Goal: Information Seeking & Learning: Check status

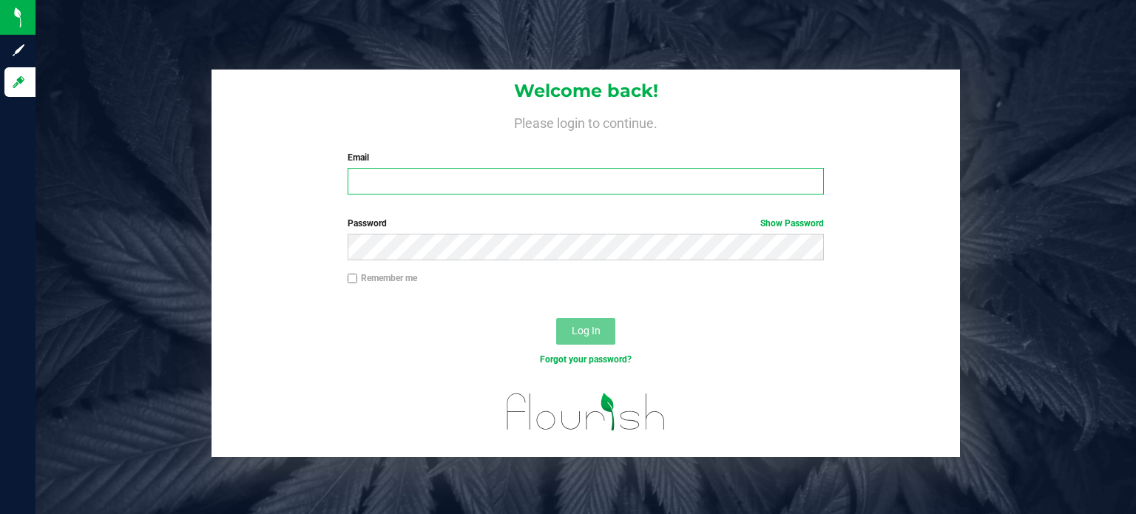
click at [418, 183] on input "Email" at bounding box center [586, 181] width 477 height 27
paste input "[EMAIL_ADDRESS][DOMAIN_NAME]"
type input "[EMAIL_ADDRESS][DOMAIN_NAME]"
click at [584, 330] on span "Log In" at bounding box center [586, 331] width 29 height 12
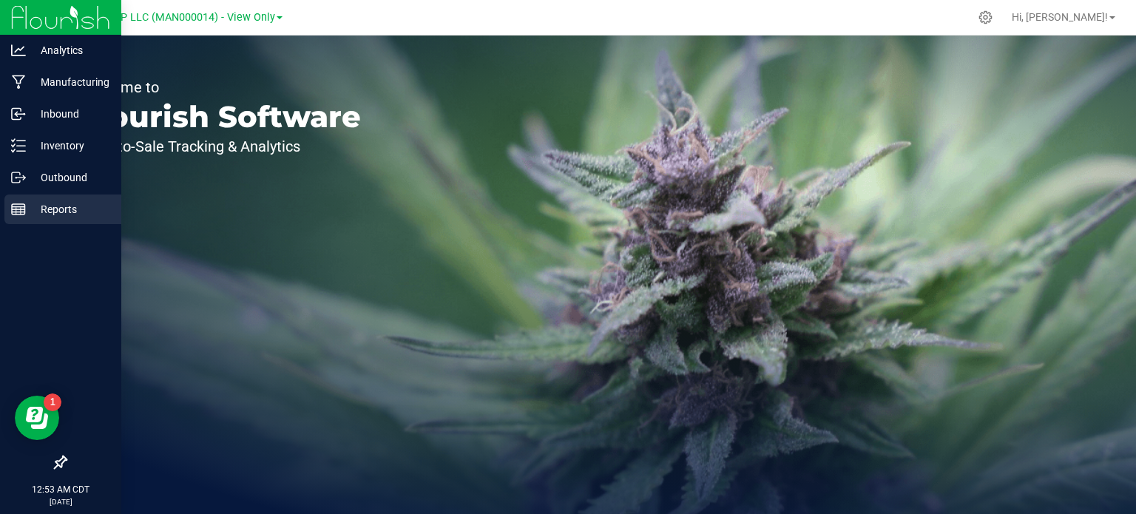
click at [16, 209] on line at bounding box center [16, 210] width 0 height 7
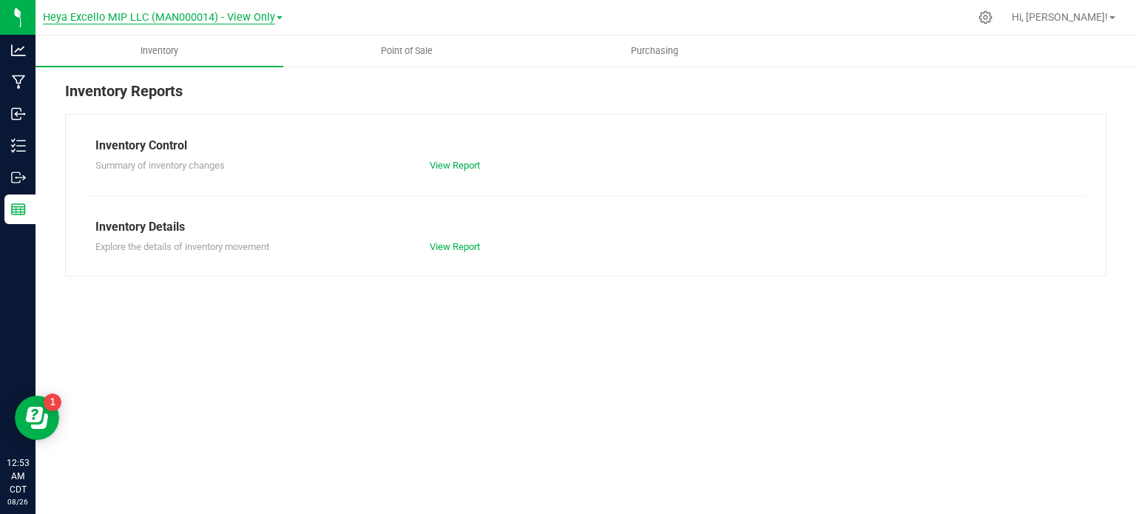
click at [264, 18] on span "Heya Excello MIP LLC (MAN000014) - View Only" at bounding box center [159, 17] width 232 height 13
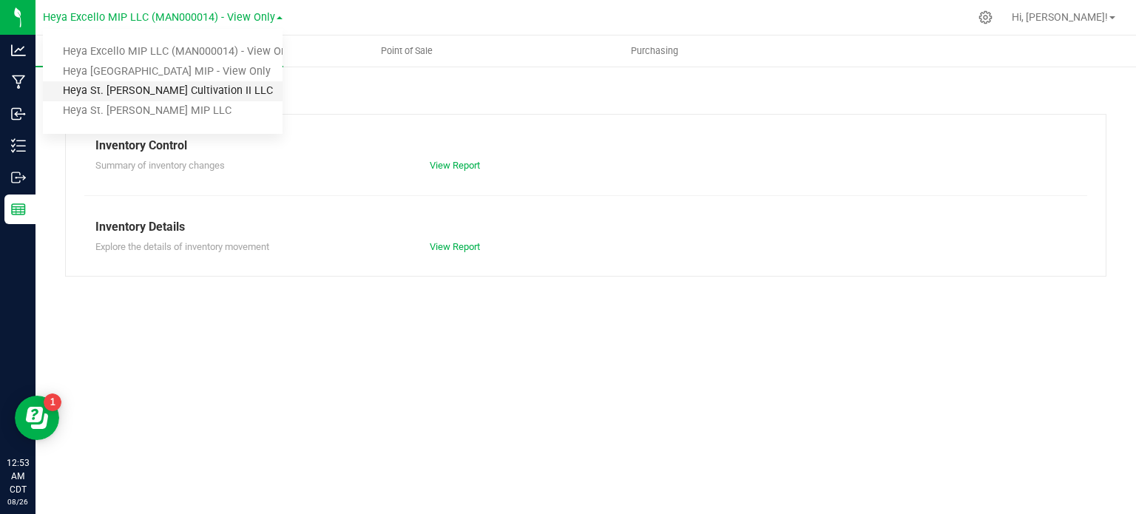
click at [172, 91] on link "Heya St. [PERSON_NAME] Cultivation II LLC" at bounding box center [163, 91] width 240 height 20
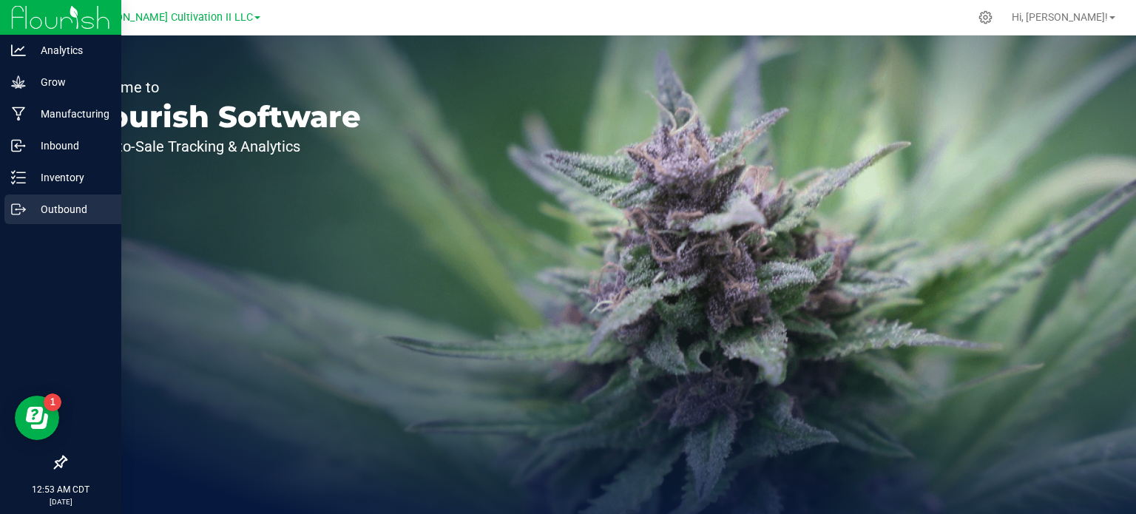
click at [60, 210] on p "Outbound" at bounding box center [70, 209] width 89 height 18
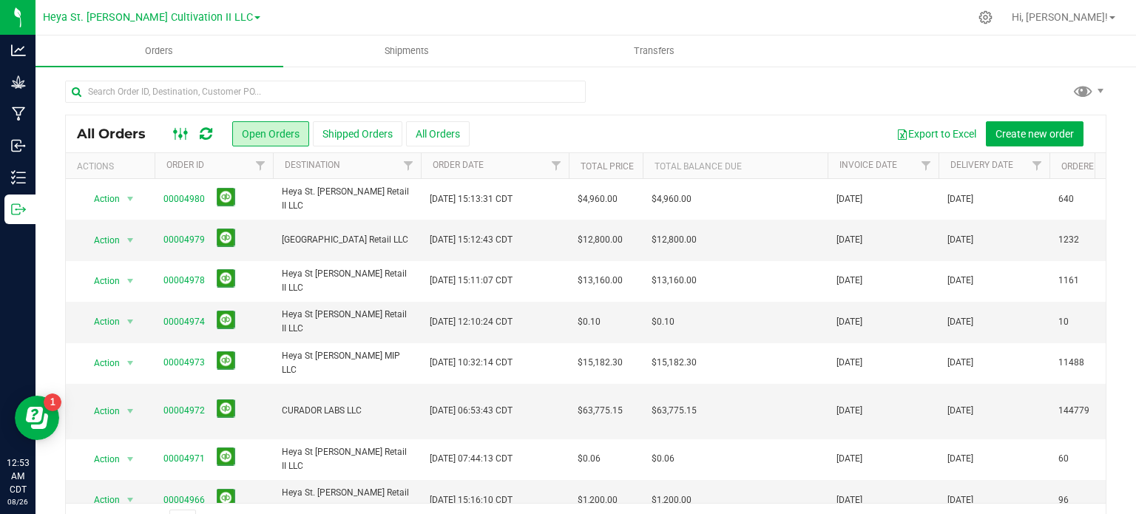
click at [180, 128] on rect at bounding box center [180, 134] width 1 height 12
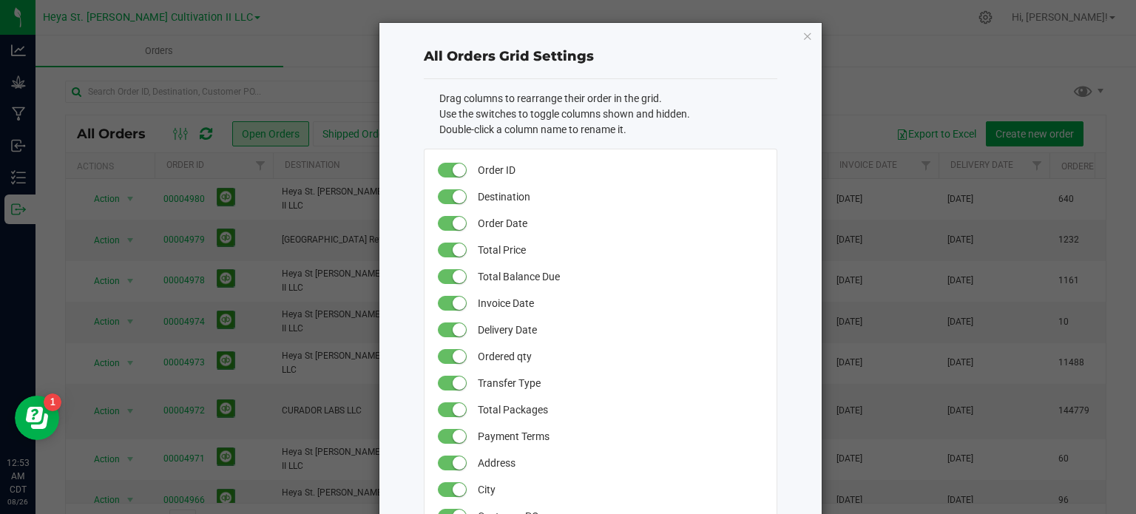
click at [757, 481] on div "City" at bounding box center [601, 489] width 330 height 27
click at [803, 33] on icon "button" at bounding box center [808, 36] width 10 height 18
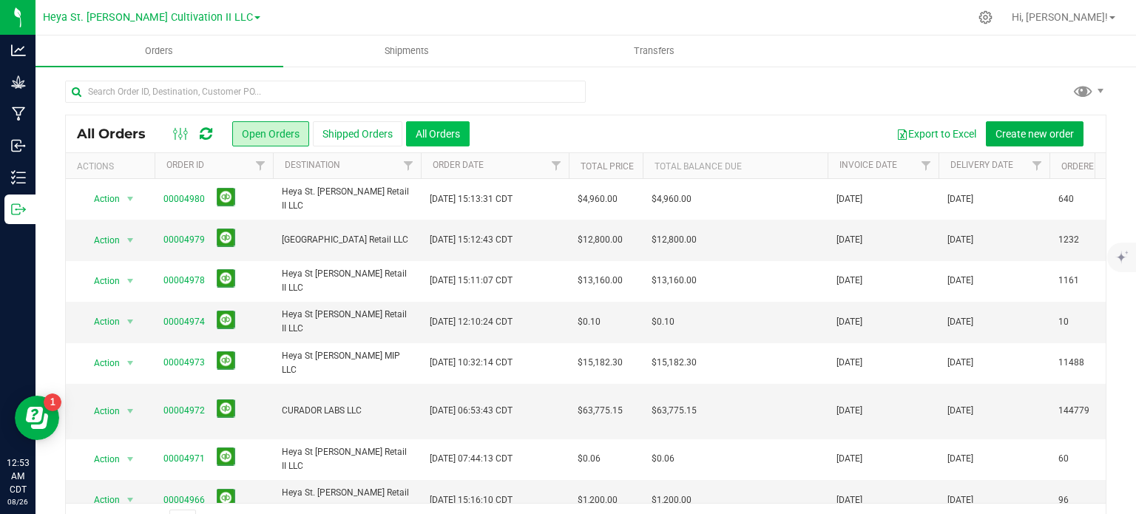
click at [429, 129] on button "All Orders" at bounding box center [438, 133] width 64 height 25
click at [181, 138] on icon at bounding box center [181, 134] width 16 height 18
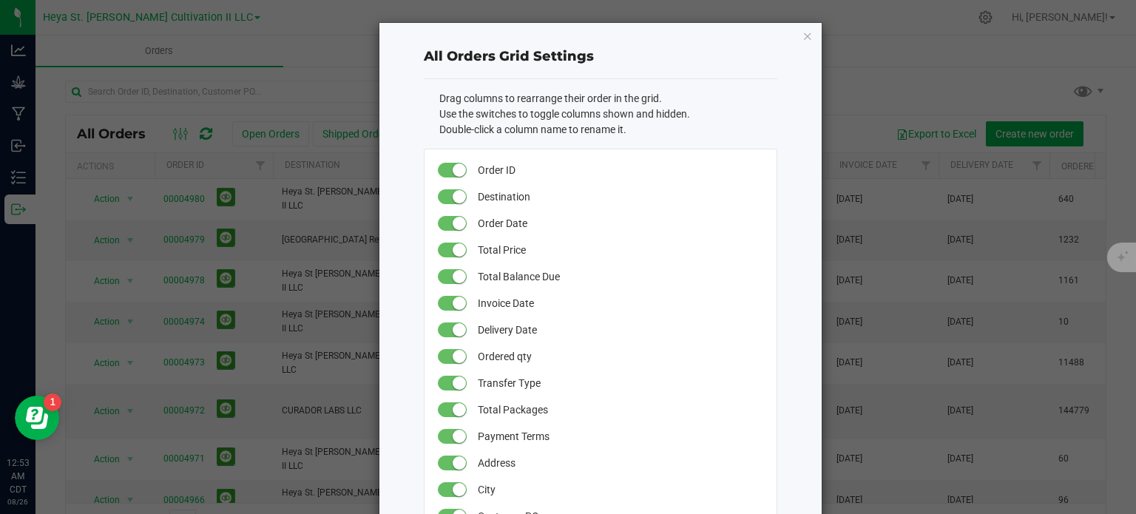
click at [758, 446] on div "Payment Terms" at bounding box center [601, 436] width 330 height 27
click at [746, 450] on span "Address" at bounding box center [619, 463] width 283 height 27
drag, startPoint x: 1130, startPoint y: 426, endPoint x: 1132, endPoint y: 513, distance: 86.6
click at [1132, 513] on ngb-modal-window "All Orders Grid Settings Drag columns to rearrange their order in the grid. Use…" at bounding box center [573, 257] width 1147 height 514
click at [731, 416] on span "Total Packages" at bounding box center [619, 409] width 283 height 27
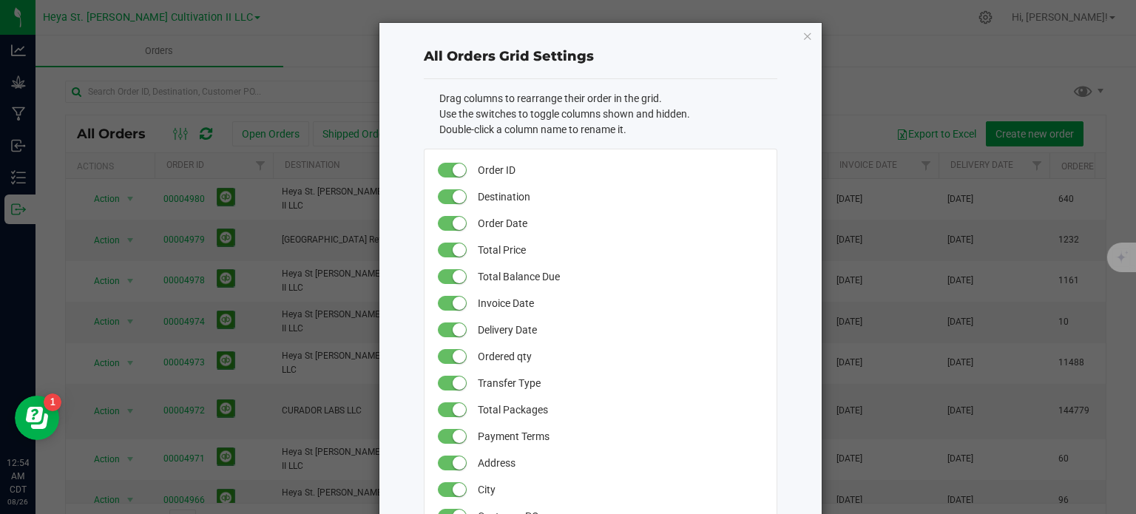
click at [661, 443] on span "Payment Terms" at bounding box center [619, 436] width 283 height 27
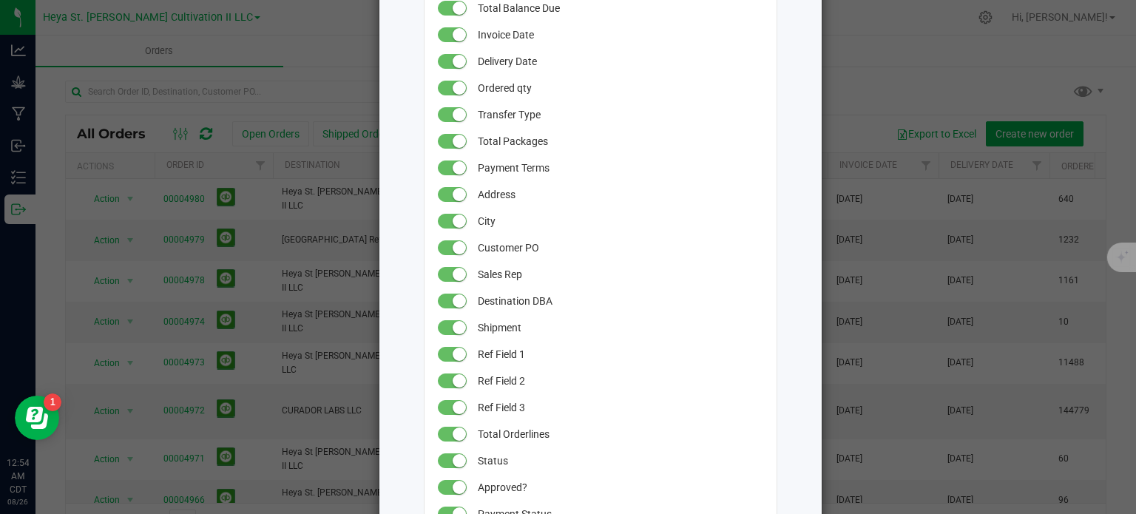
scroll to position [454, 0]
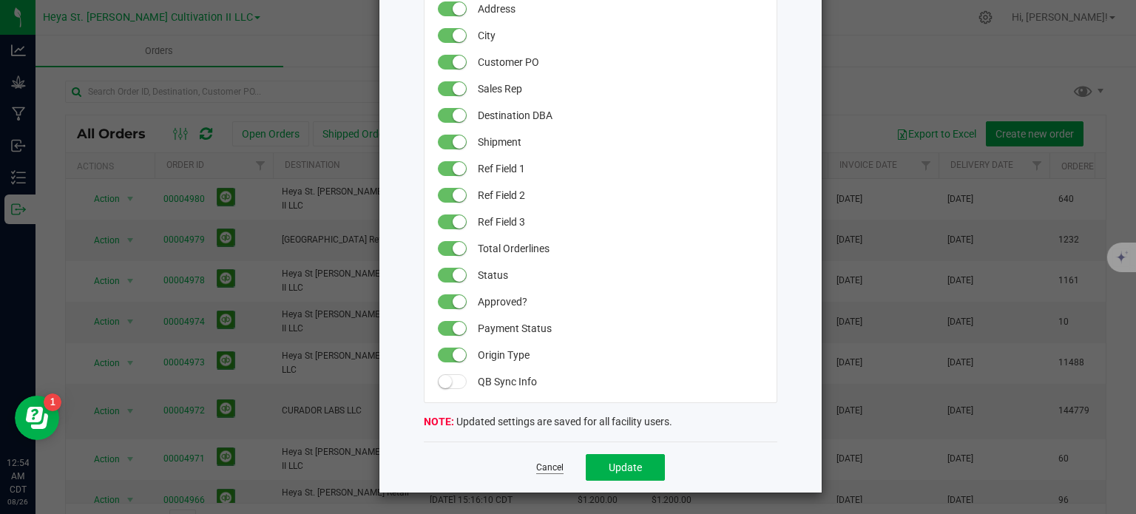
click at [540, 473] on link "Cancel" at bounding box center [549, 468] width 27 height 13
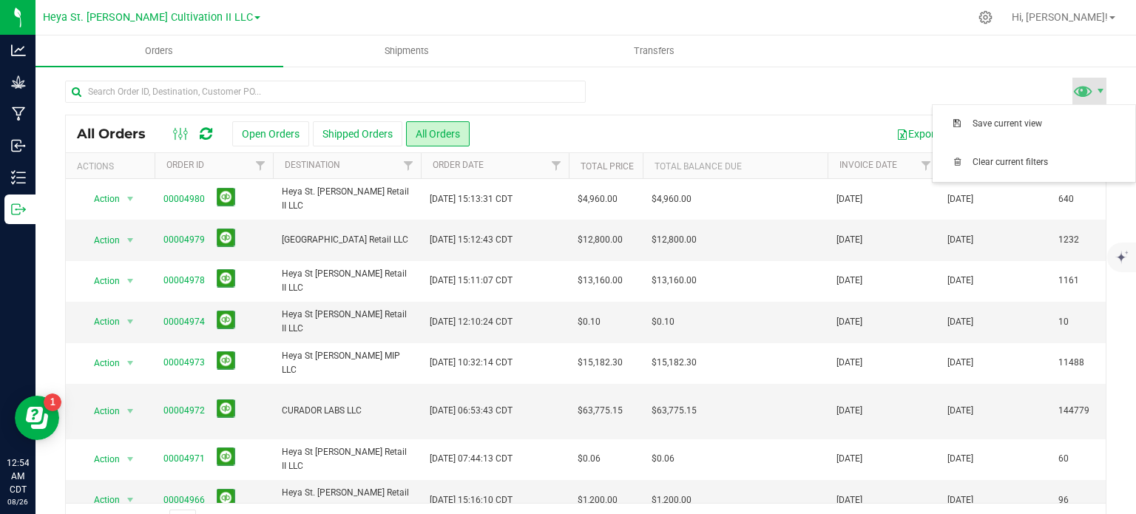
click at [1083, 93] on span at bounding box center [1090, 91] width 34 height 27
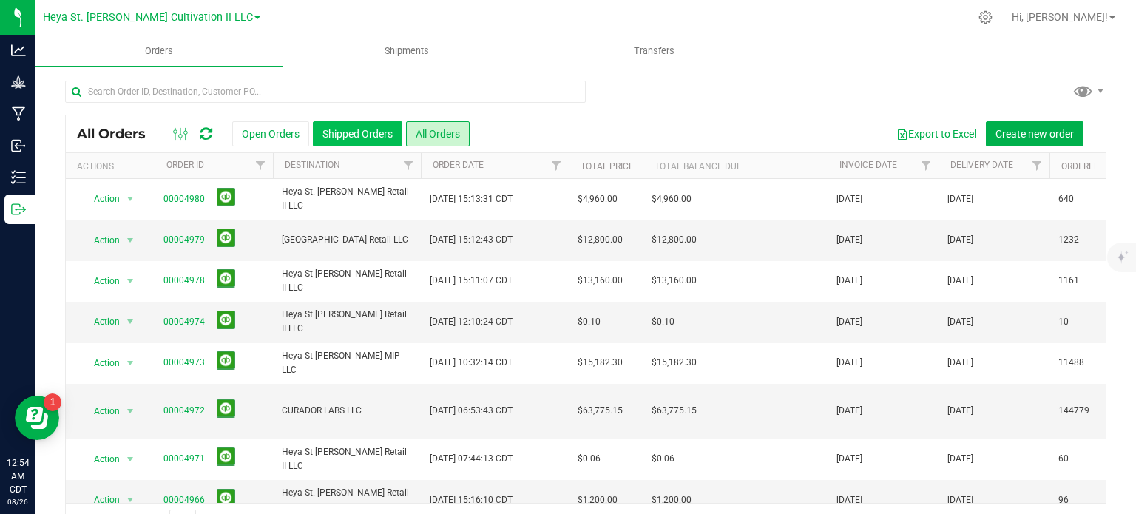
click at [355, 128] on button "Shipped Orders" at bounding box center [358, 133] width 90 height 25
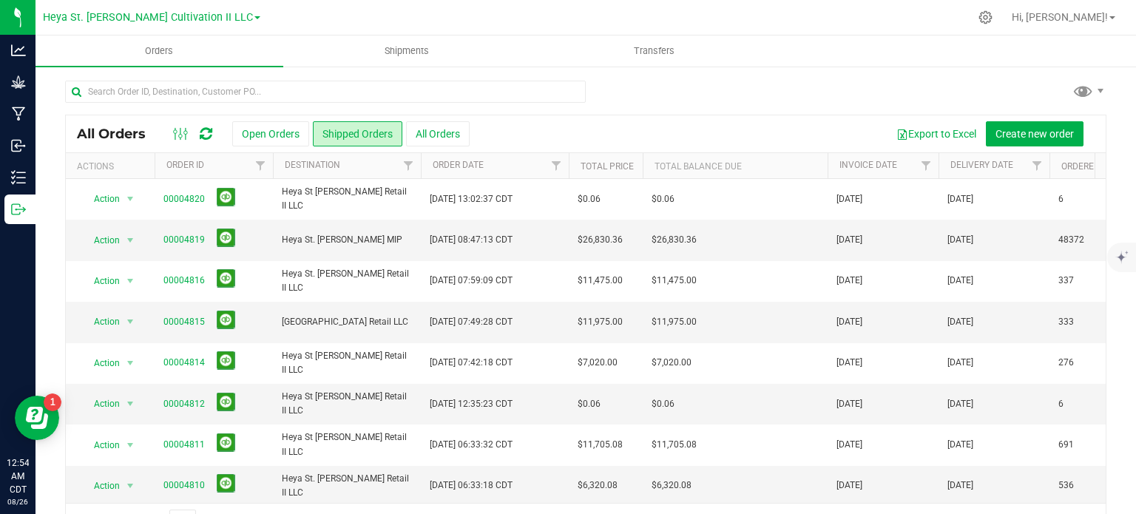
scroll to position [0, 891]
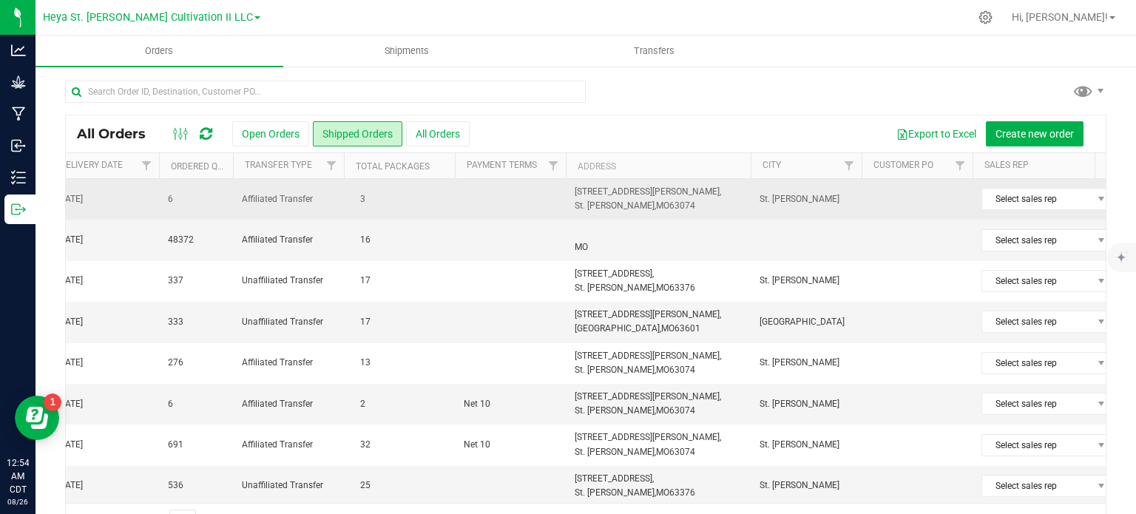
click at [359, 199] on span "3" at bounding box center [363, 199] width 20 height 21
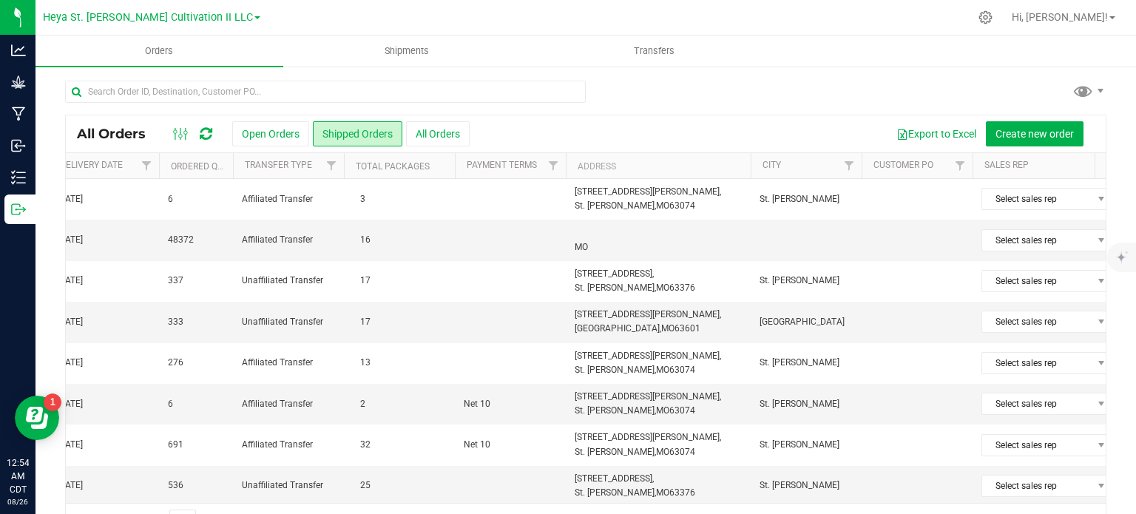
scroll to position [0, 1781]
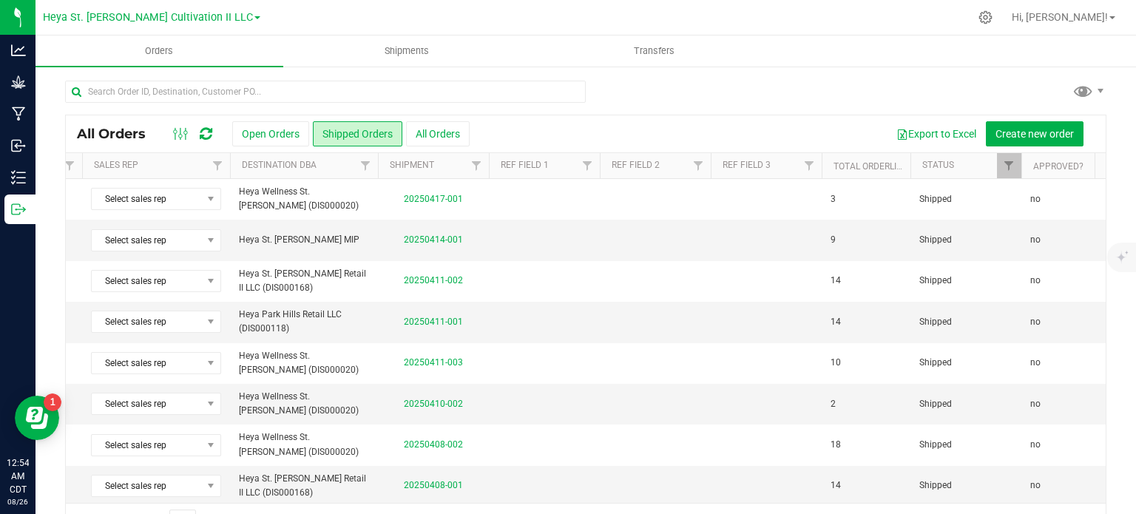
click at [1067, 503] on div "Page 1 of 62 1 - 20 of 1225 items" at bounding box center [586, 521] width 1040 height 36
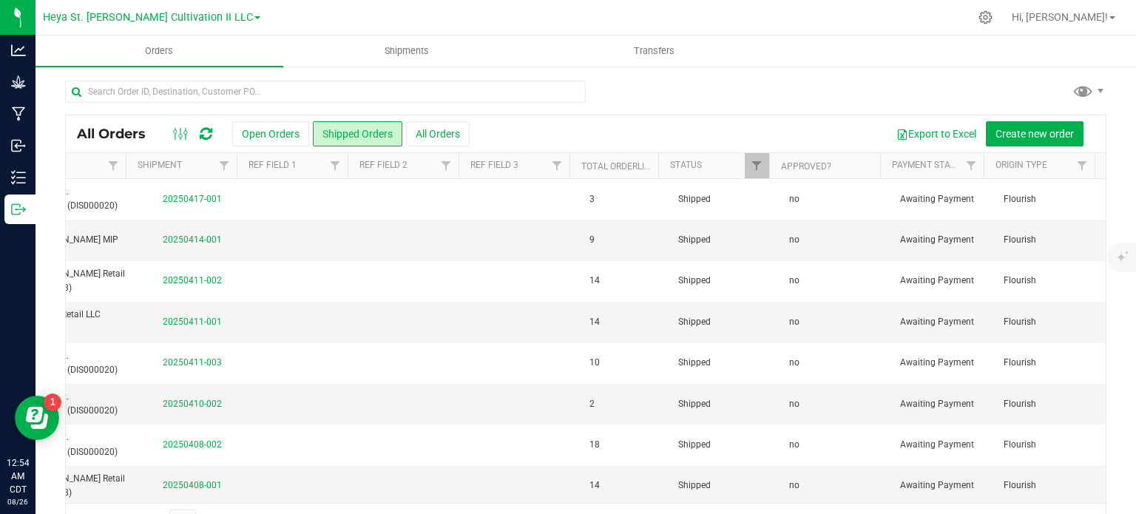
click at [1067, 503] on div "Page 1 of 62 1 - 20 of 1225 items" at bounding box center [586, 521] width 1040 height 36
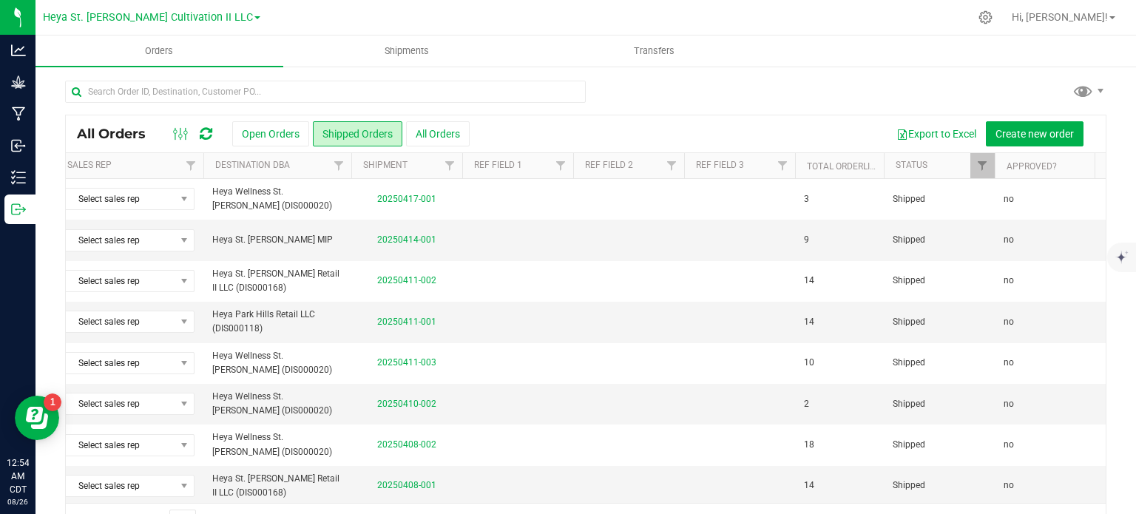
scroll to position [0, 0]
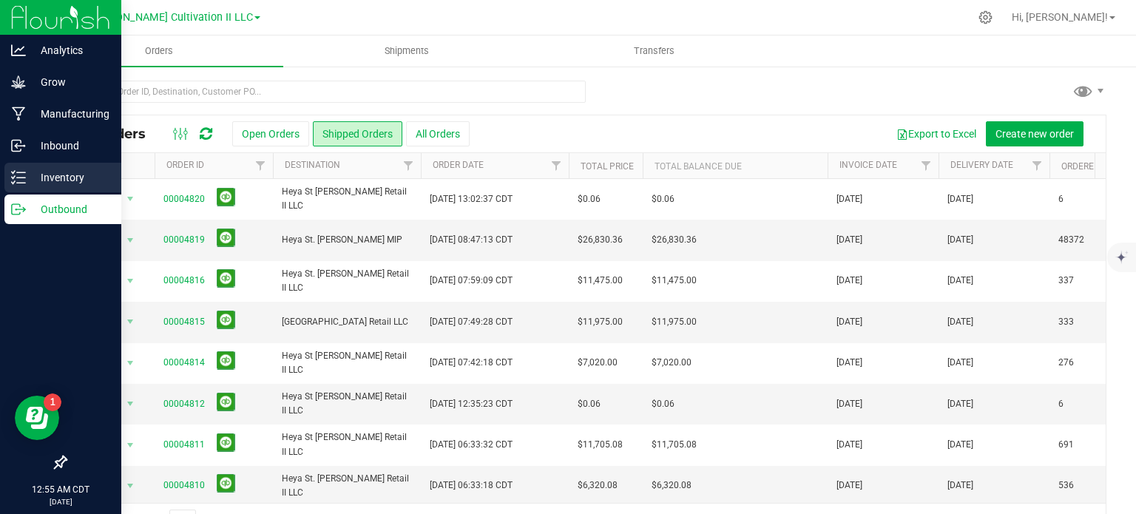
click at [57, 174] on p "Inventory" at bounding box center [70, 178] width 89 height 18
click at [52, 178] on p "Inventory" at bounding box center [70, 178] width 89 height 18
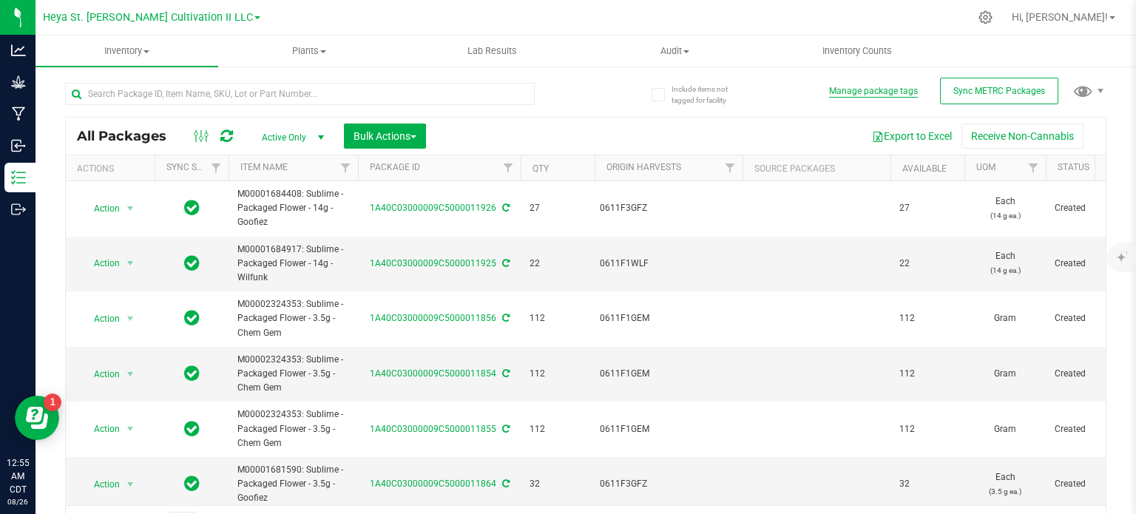
click at [870, 88] on button "Manage package tags" at bounding box center [873, 91] width 89 height 13
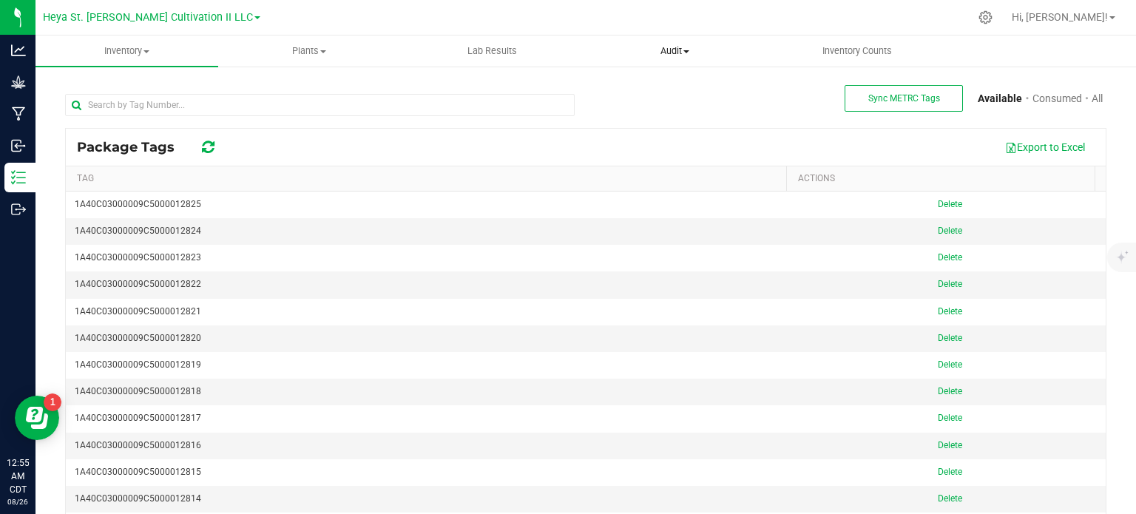
click at [683, 44] on span "Audit" at bounding box center [674, 50] width 181 height 13
click at [676, 107] on span "Package history" at bounding box center [642, 107] width 117 height 13
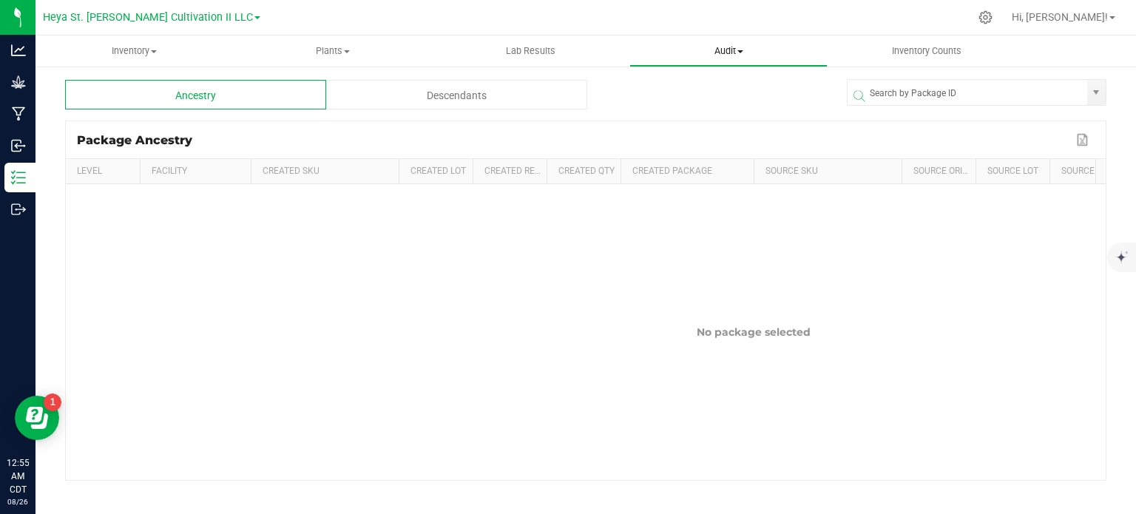
click at [713, 47] on span "Audit" at bounding box center [728, 50] width 197 height 13
click at [678, 91] on span "Inventory auditing" at bounding box center [692, 89] width 126 height 13
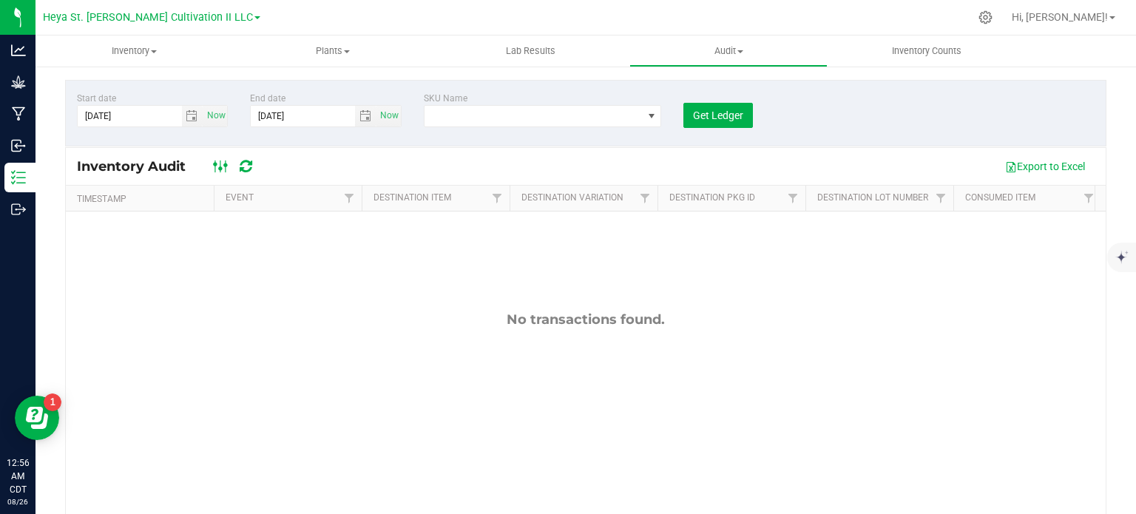
click at [215, 162] on rect at bounding box center [215, 167] width 1 height 12
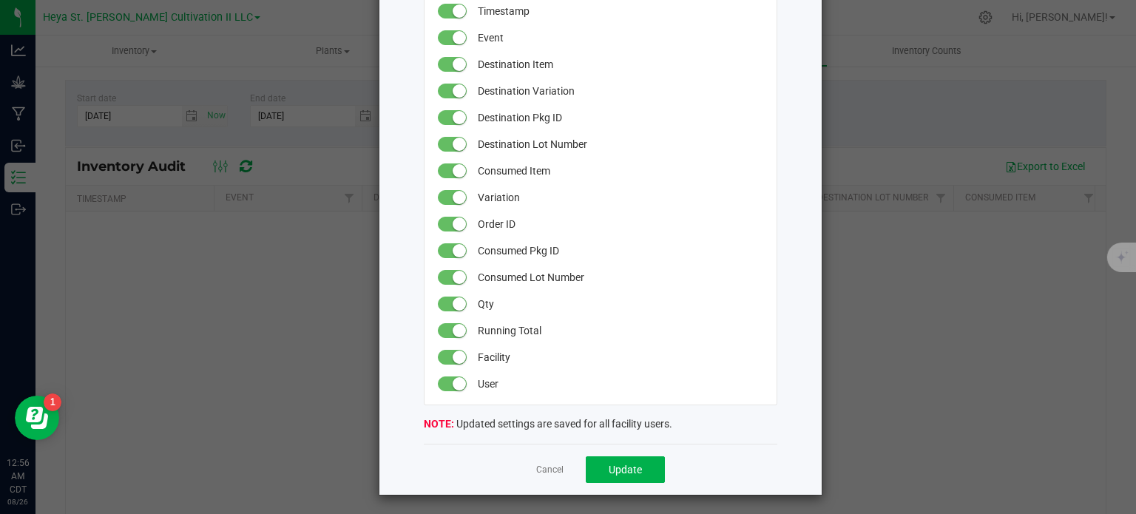
scroll to position [161, 0]
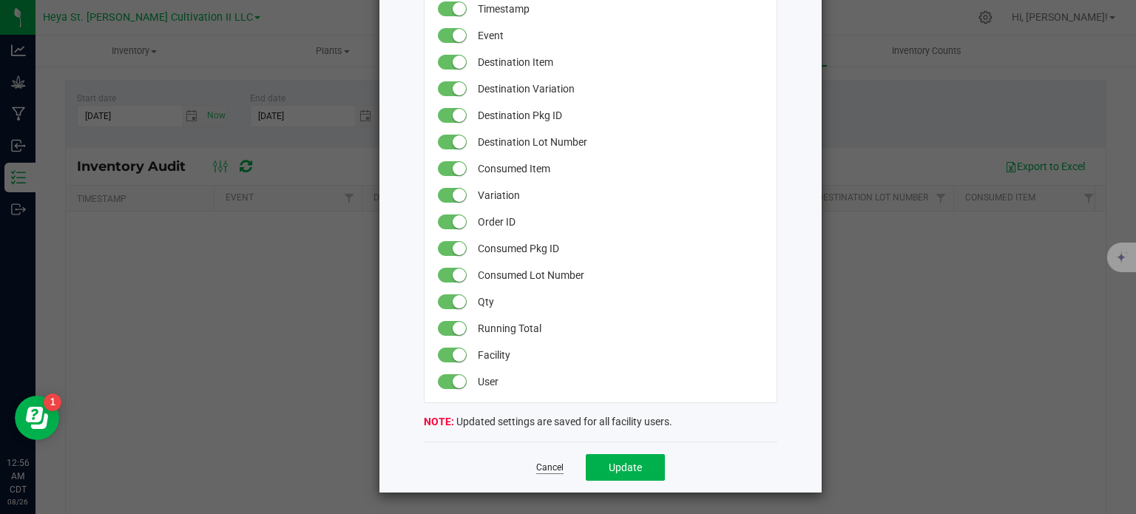
click at [552, 468] on link "Cancel" at bounding box center [549, 468] width 27 height 13
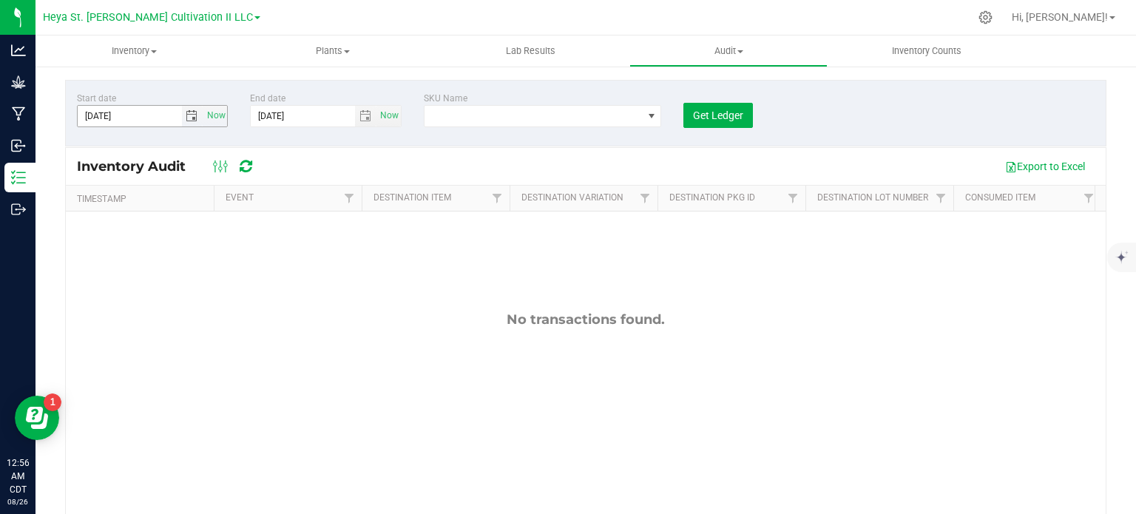
click at [188, 112] on span "select" at bounding box center [192, 116] width 12 height 12
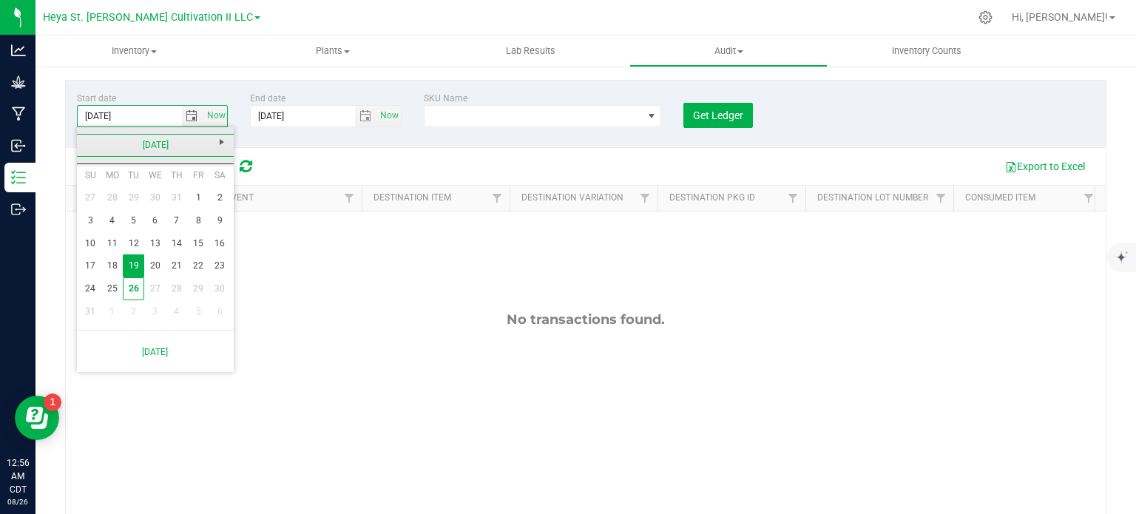
click at [90, 140] on link "[DATE]" at bounding box center [155, 145] width 159 height 23
click at [90, 140] on link "[DATE]-[DATE]" at bounding box center [155, 145] width 159 height 23
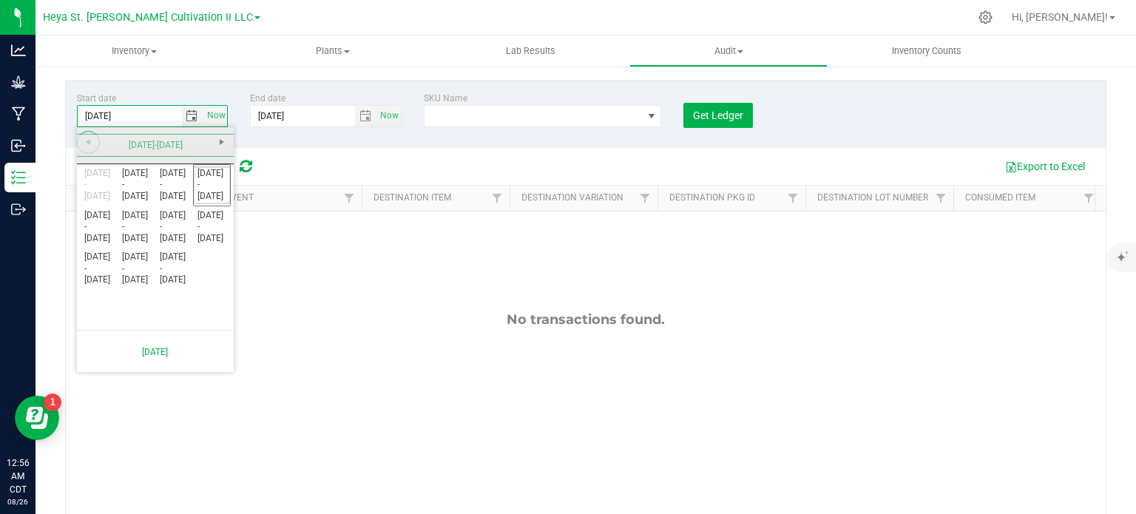
click at [90, 140] on span "Previous" at bounding box center [88, 142] width 12 height 12
click at [90, 140] on div "[DATE]-[DATE]" at bounding box center [155, 145] width 164 height 37
click at [217, 142] on span "Next" at bounding box center [222, 142] width 12 height 12
click at [217, 142] on div "[DATE]-[DATE]" at bounding box center [155, 145] width 164 height 37
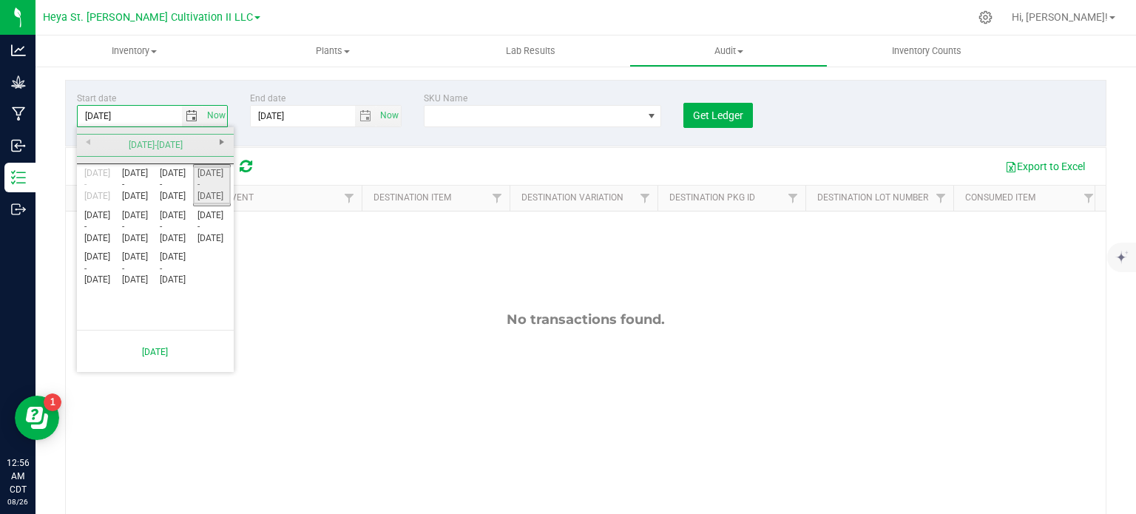
click at [216, 183] on link "[DATE] - [DATE]" at bounding box center [212, 185] width 38 height 38
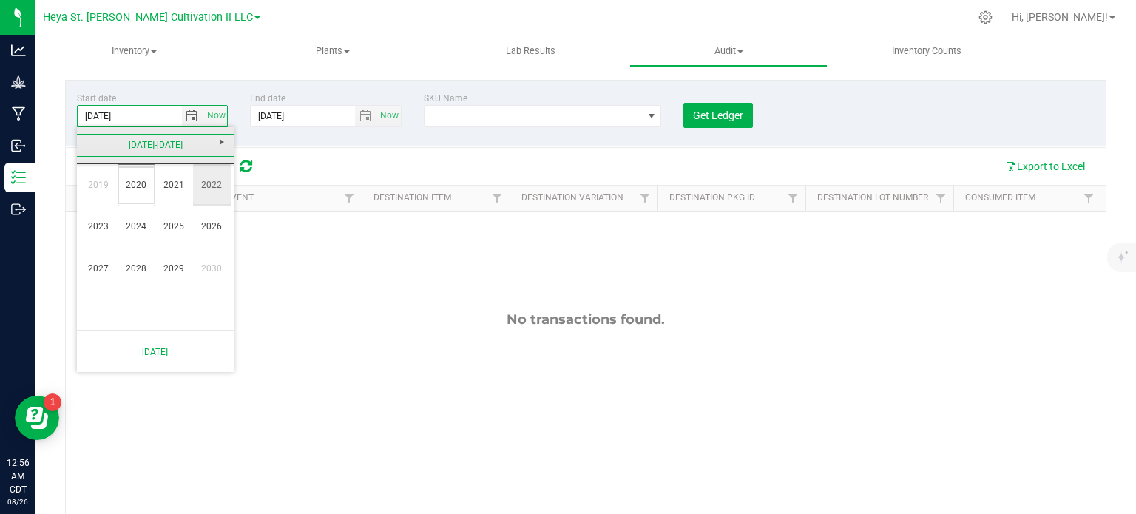
click at [209, 185] on link "2022" at bounding box center [212, 185] width 38 height 38
click at [93, 186] on link "Jan" at bounding box center [99, 185] width 38 height 38
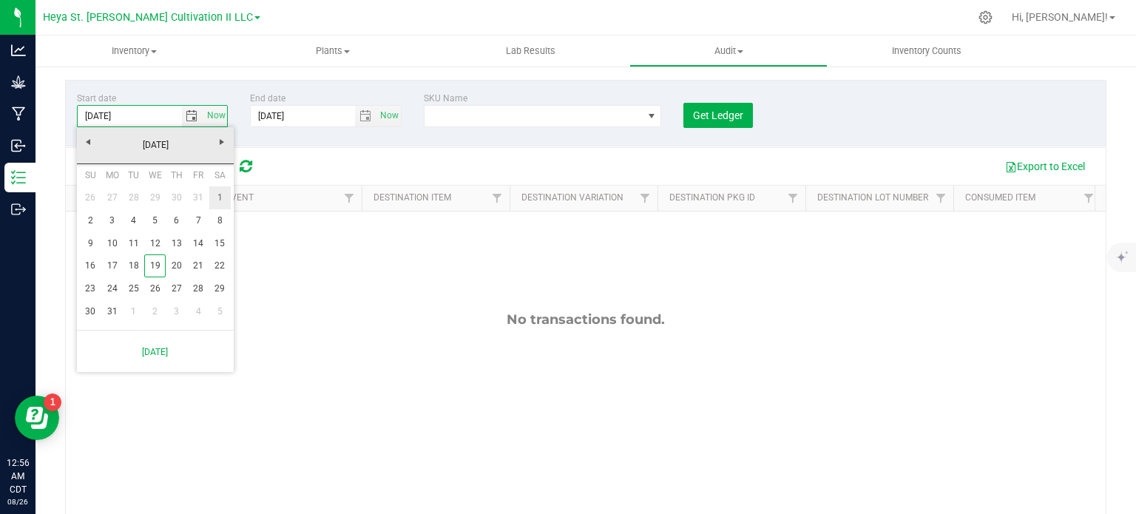
click at [216, 194] on link "1" at bounding box center [219, 197] width 21 height 23
type input "[DATE]"
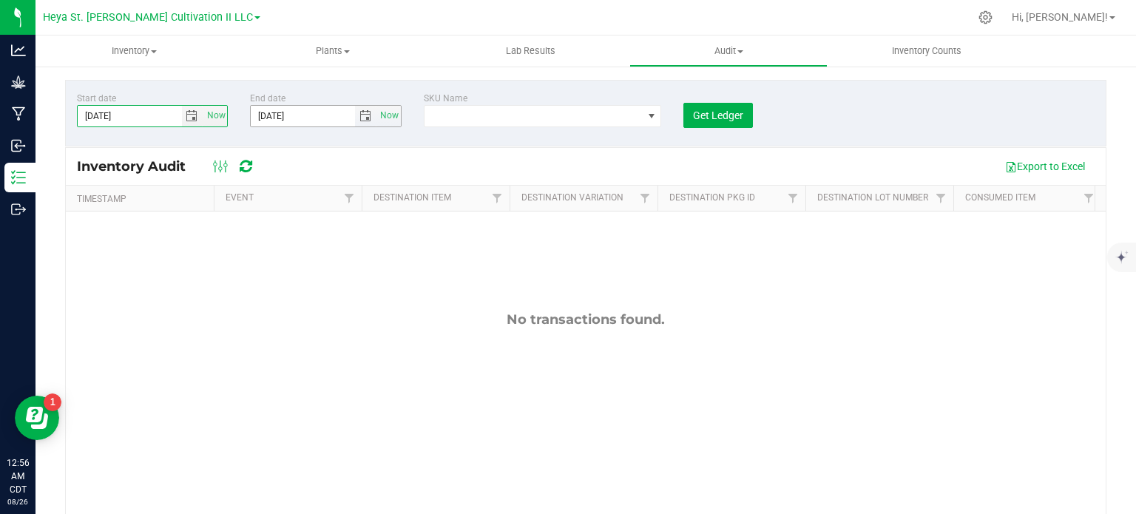
click at [359, 115] on span "select" at bounding box center [365, 116] width 12 height 12
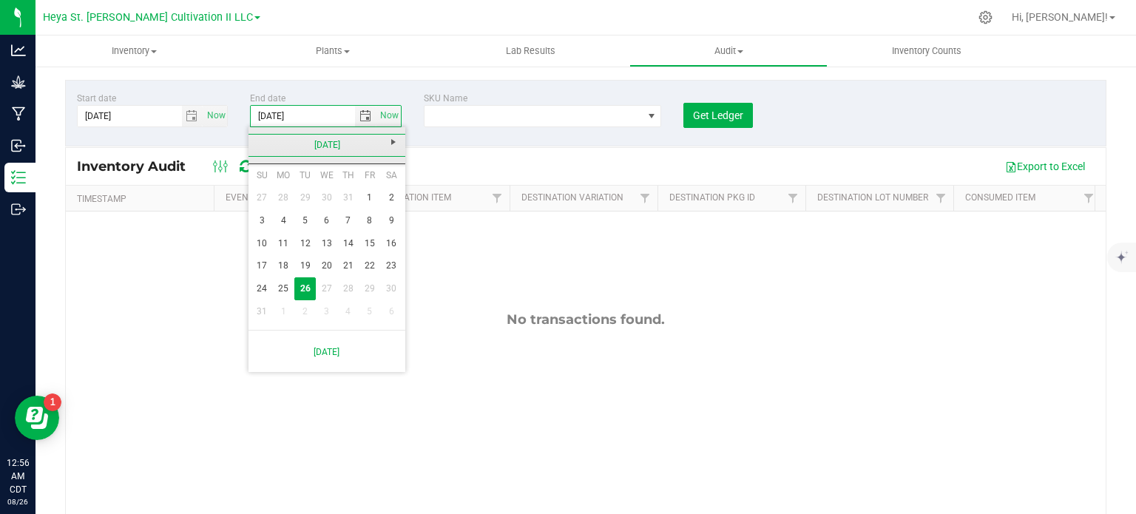
click at [340, 147] on link "[DATE]" at bounding box center [327, 145] width 159 height 23
click at [260, 141] on link "2025" at bounding box center [327, 145] width 159 height 23
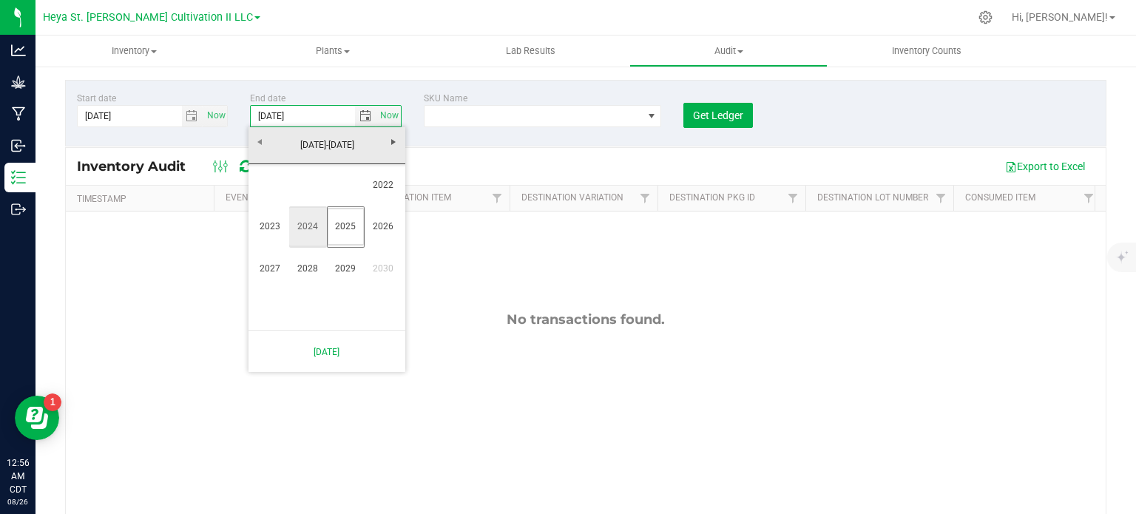
click at [303, 227] on link "2024" at bounding box center [308, 227] width 38 height 38
click at [312, 233] on link "Jun" at bounding box center [308, 227] width 38 height 38
click at [260, 308] on link "30" at bounding box center [262, 311] width 21 height 23
type input "[DATE]"
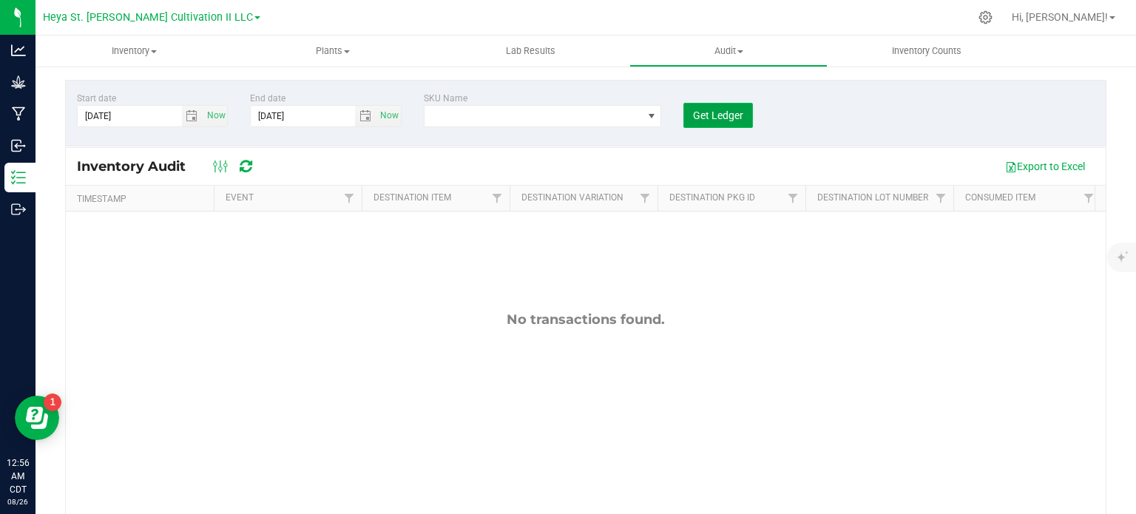
click at [714, 122] on button "Get Ledger" at bounding box center [718, 115] width 70 height 25
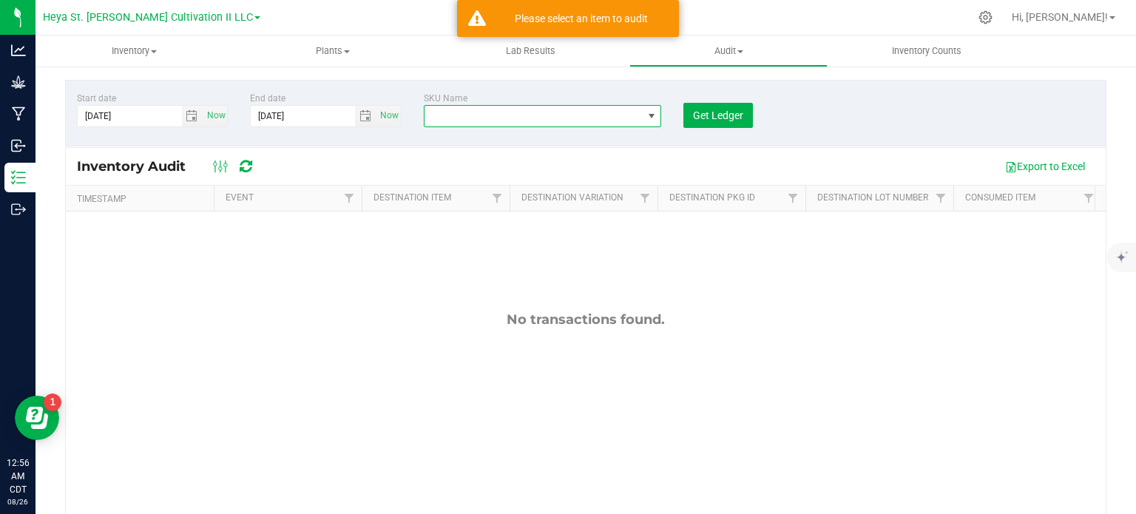
click at [532, 118] on span "NO DATA FOUND" at bounding box center [534, 116] width 218 height 21
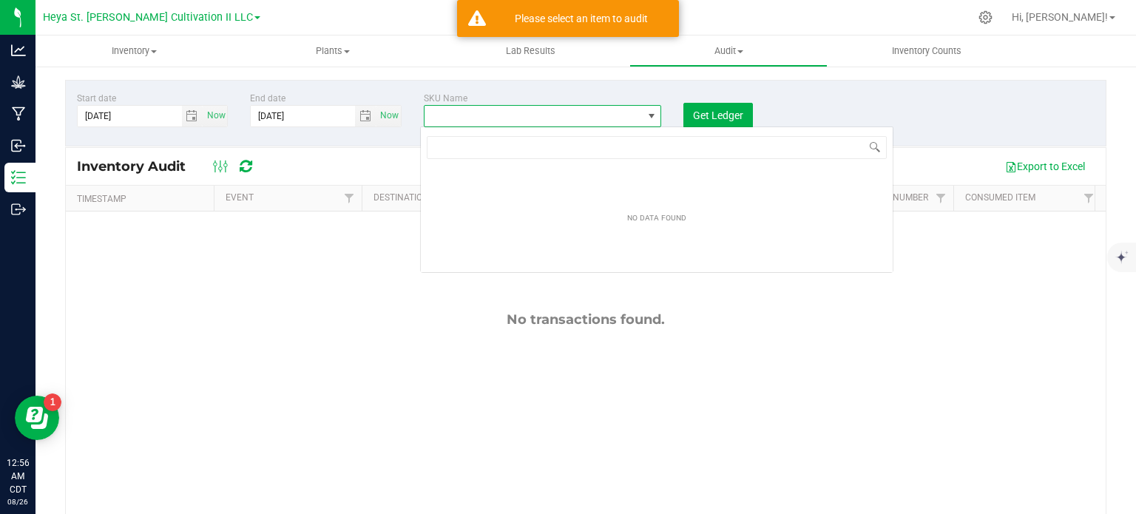
scroll to position [21, 235]
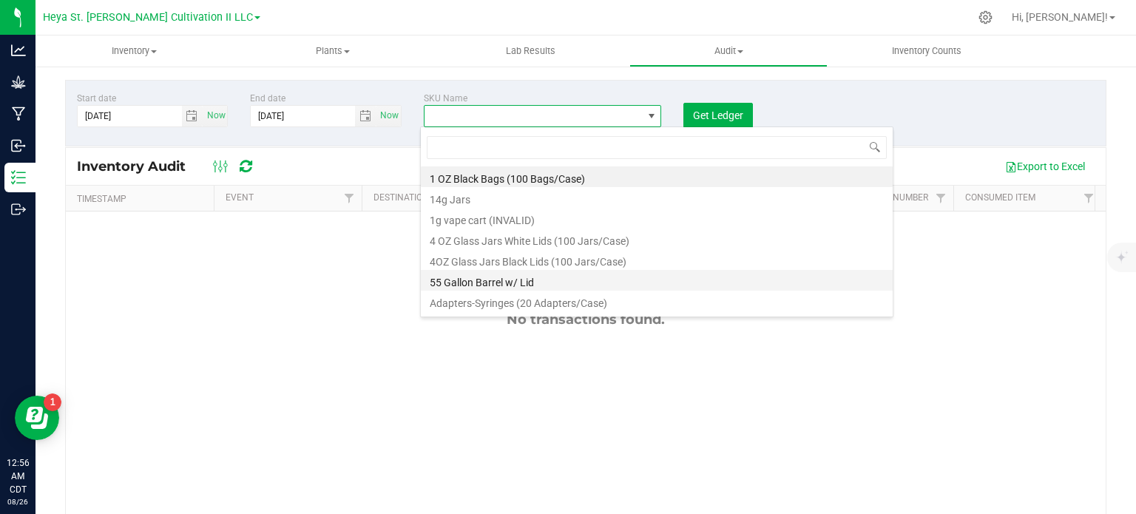
click at [501, 285] on li "55 Gallon Barrel w/ Lid" at bounding box center [657, 280] width 472 height 21
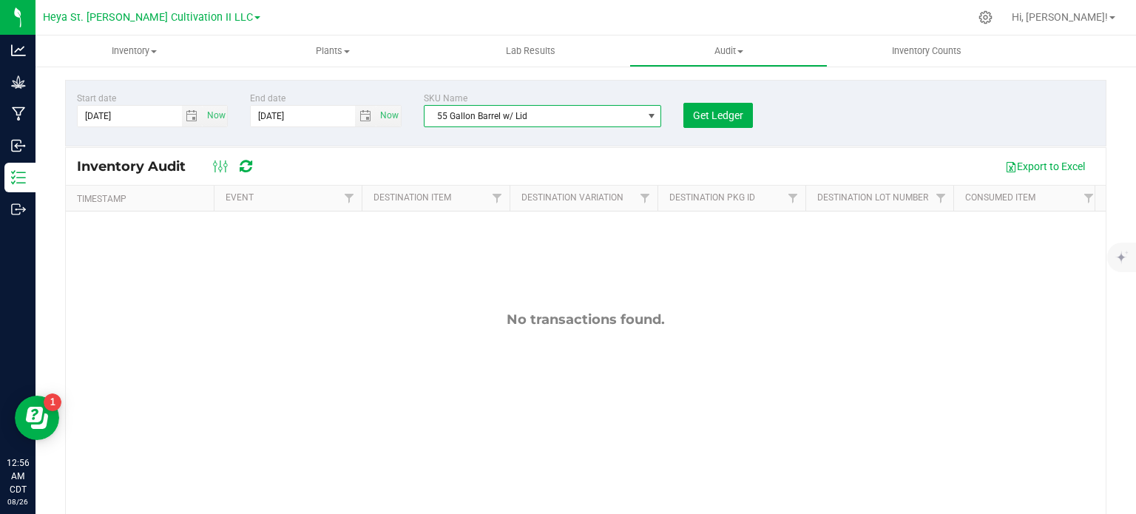
click at [558, 112] on span "55 Gallon Barrel w/ Lid" at bounding box center [534, 116] width 218 height 21
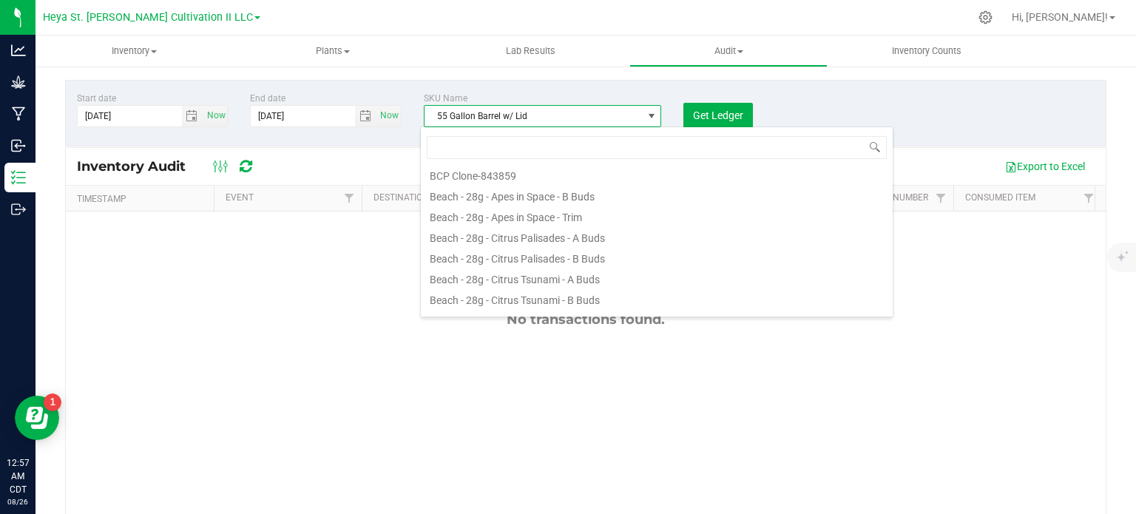
scroll to position [516, 0]
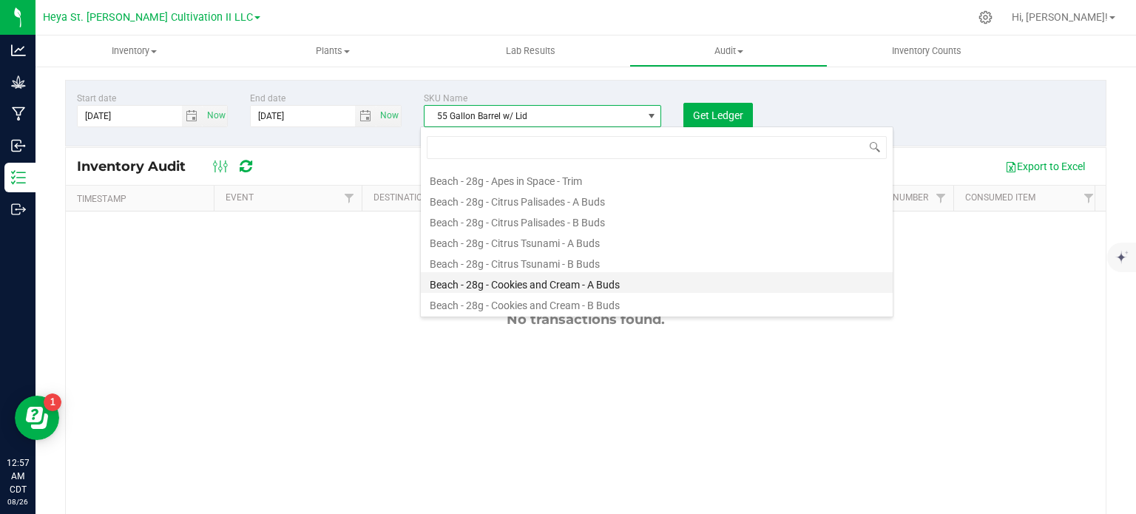
click at [566, 280] on li "Beach - 28g - Cookies and Cream - A Buds" at bounding box center [657, 282] width 472 height 21
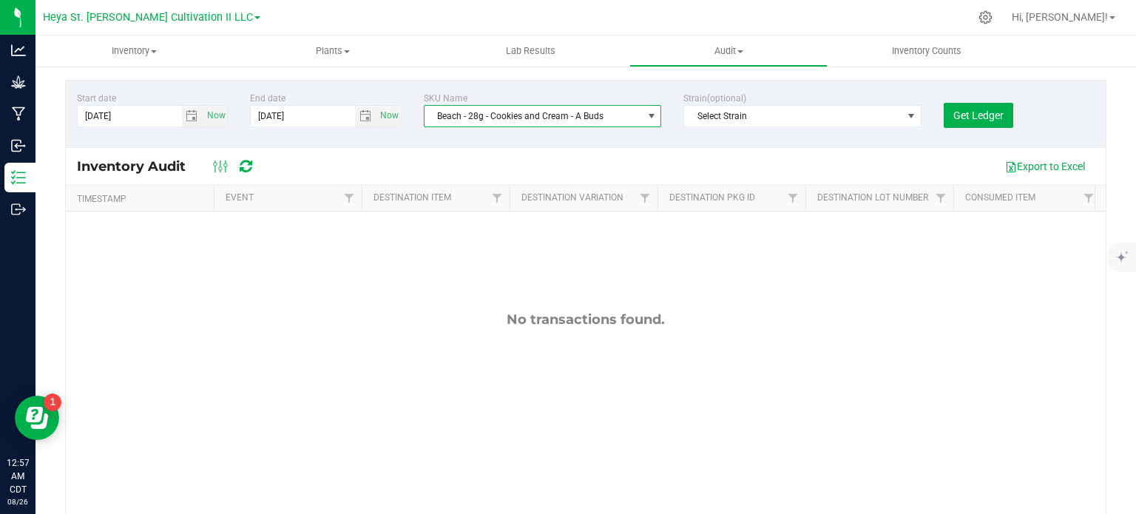
click at [744, 272] on div "No transactions found." at bounding box center [586, 424] width 1040 height 424
click at [962, 112] on span "Get Ledger" at bounding box center [978, 115] width 50 height 12
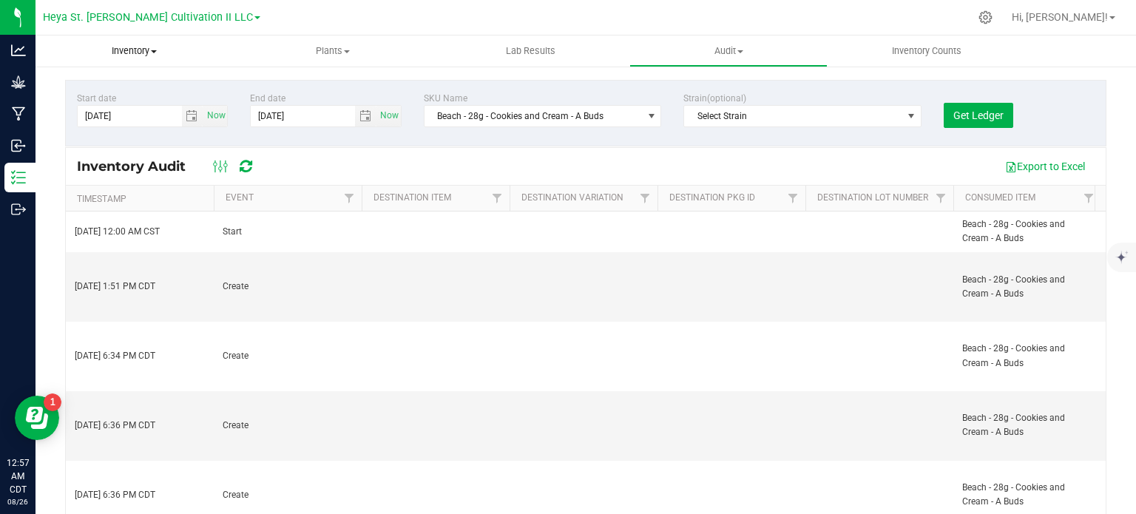
click at [143, 46] on span "Inventory" at bounding box center [135, 50] width 198 height 13
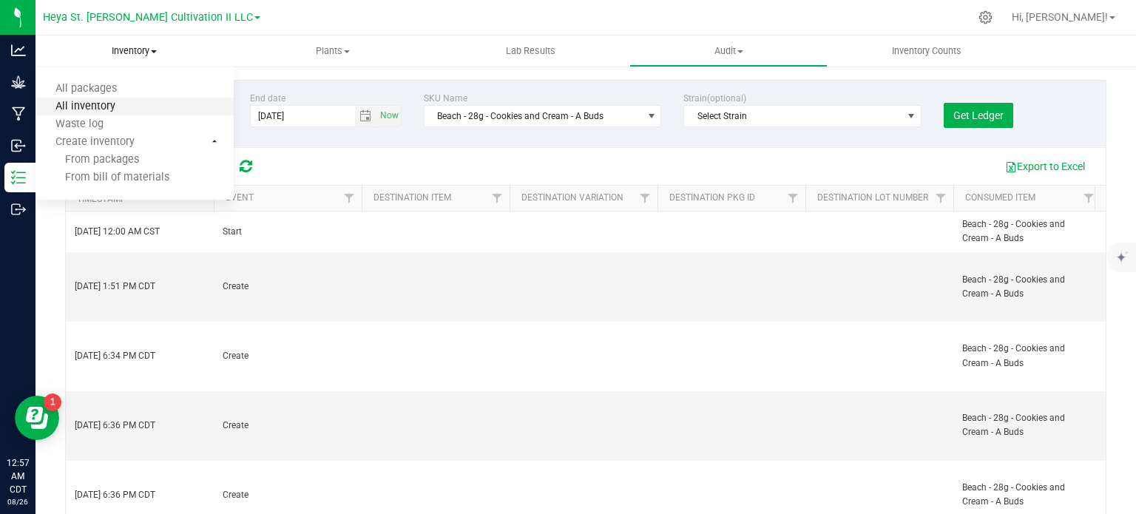
click at [101, 106] on span "All inventory" at bounding box center [86, 107] width 100 height 13
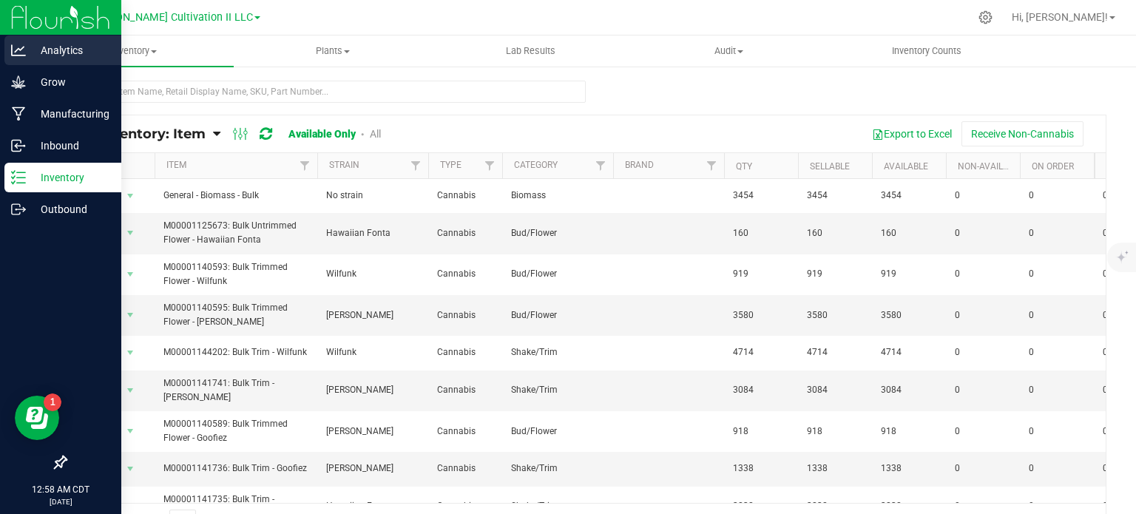
click at [71, 48] on p "Analytics" at bounding box center [70, 50] width 89 height 18
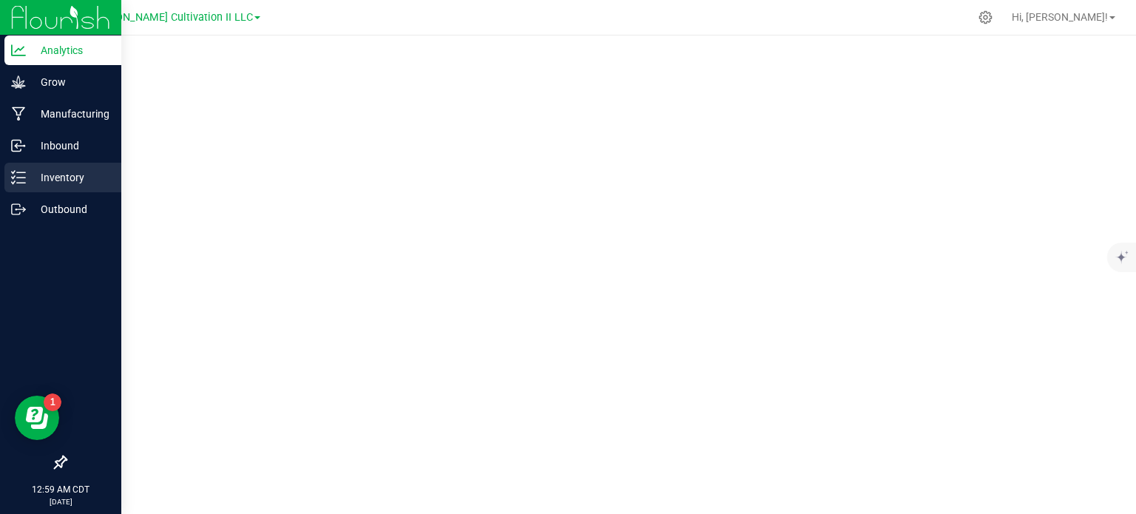
click at [52, 180] on p "Inventory" at bounding box center [70, 178] width 89 height 18
